Goal: Task Accomplishment & Management: Manage account settings

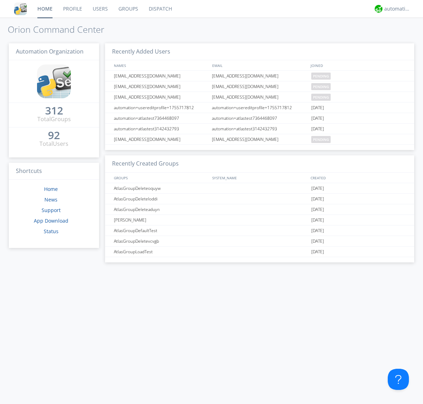
click at [100, 9] on link "Users" at bounding box center [100, 9] width 26 height 18
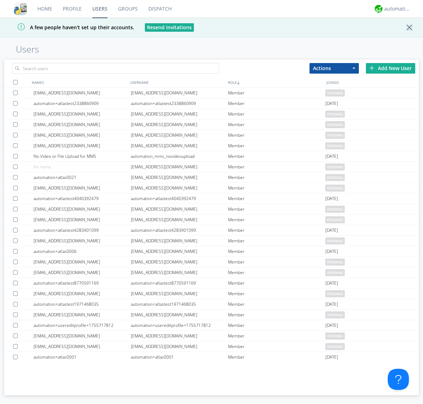
click at [391, 68] on div "Add New User" at bounding box center [390, 68] width 49 height 11
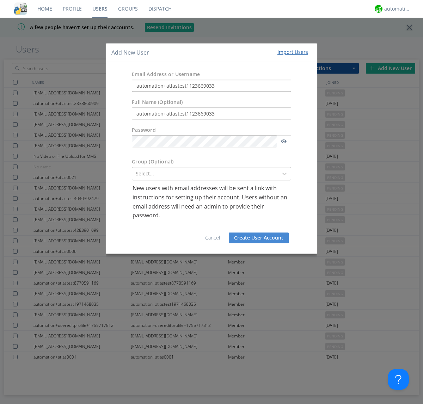
click at [259, 238] on button "Create User Account" at bounding box center [259, 238] width 60 height 11
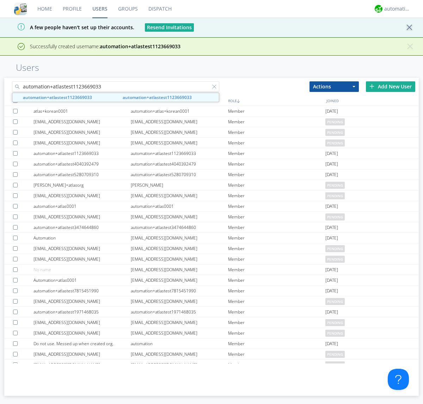
type input "automation+atlastest1123669033"
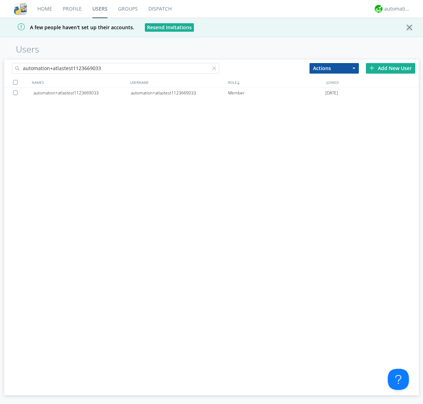
click at [17, 93] on div at bounding box center [16, 93] width 7 height 5
click at [334, 68] on button "Actions" at bounding box center [333, 68] width 49 height 11
click at [0, 0] on link "Edit Settings" at bounding box center [0, 0] width 0 height 0
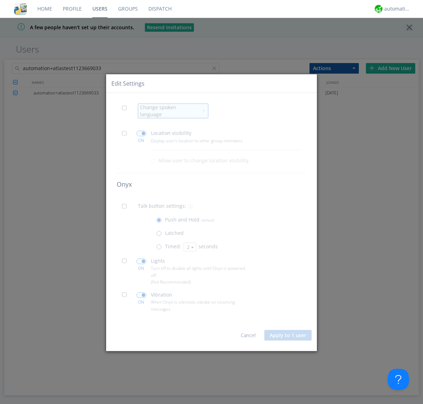
click at [126, 112] on span at bounding box center [126, 109] width 9 height 9
click at [0, 0] on input "checkbox" at bounding box center [0, 0] width 0 height 0
click at [169, 111] on div "Change spoken language" at bounding box center [169, 111] width 58 height 14
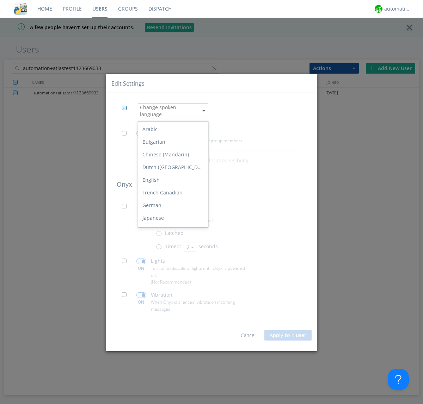
click at [171, 301] on div "Spanish" at bounding box center [173, 307] width 70 height 13
click at [288, 333] on button "Apply to 1 user" at bounding box center [287, 335] width 47 height 11
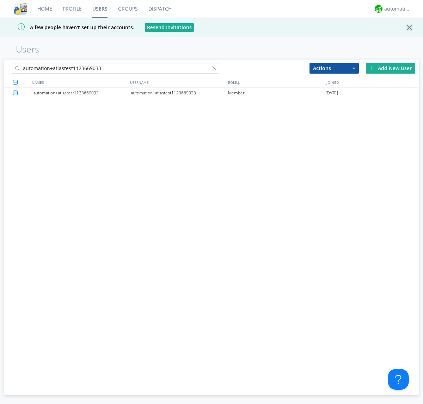
click at [216, 69] on div at bounding box center [215, 69] width 7 height 7
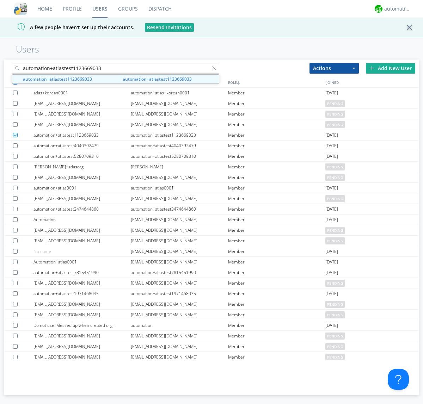
type input "automation+atlastest1123669033"
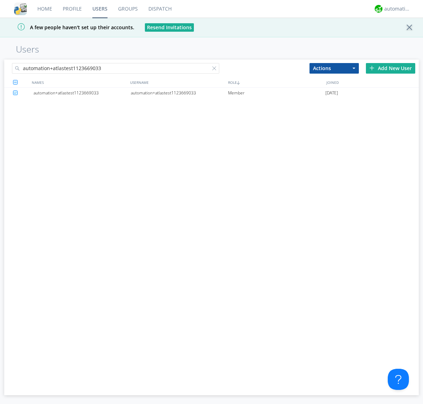
click at [179, 93] on div "automation+atlastest1123669033" at bounding box center [179, 93] width 97 height 11
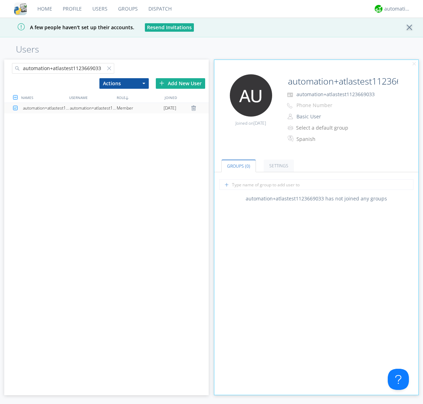
click at [278, 166] on link "Settings" at bounding box center [279, 166] width 30 height 12
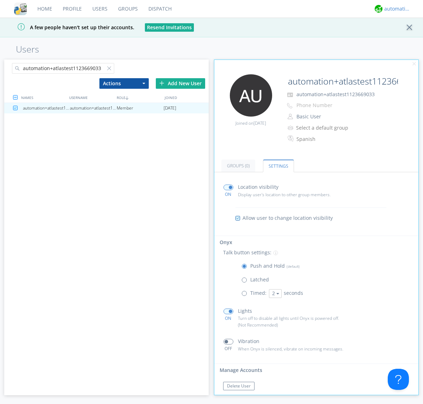
click at [396, 9] on div "automation+atlas" at bounding box center [397, 8] width 26 height 7
